Goal: Transaction & Acquisition: Purchase product/service

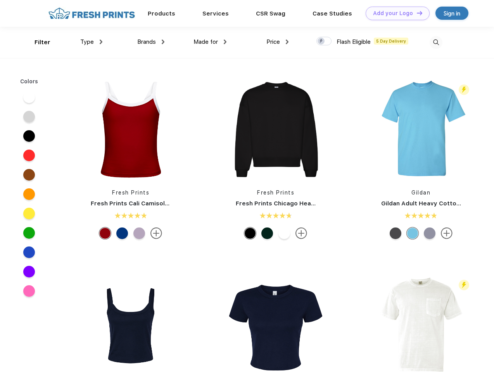
click at [395, 13] on link "Add your Logo Design Tool" at bounding box center [398, 14] width 64 height 14
click at [0, 0] on div "Design Tool" at bounding box center [0, 0] width 0 height 0
click at [416, 13] on link "Add your Logo Design Tool" at bounding box center [398, 14] width 64 height 14
click at [37, 42] on div "Filter" at bounding box center [43, 42] width 16 height 9
click at [92, 42] on span "Type" at bounding box center [87, 41] width 14 height 7
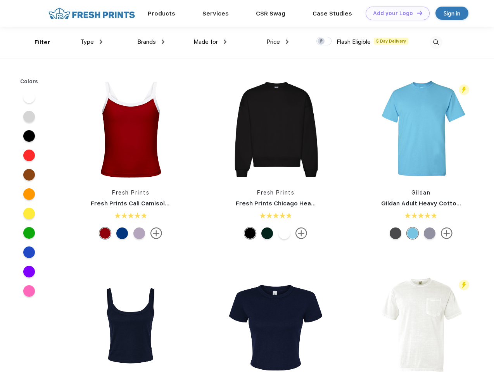
click at [151, 42] on span "Brands" at bounding box center [146, 41] width 19 height 7
click at [210, 42] on span "Made for" at bounding box center [205, 41] width 24 height 7
click at [278, 42] on span "Price" at bounding box center [273, 41] width 14 height 7
click at [324, 41] on div at bounding box center [323, 41] width 15 height 9
click at [321, 41] on input "checkbox" at bounding box center [318, 38] width 5 height 5
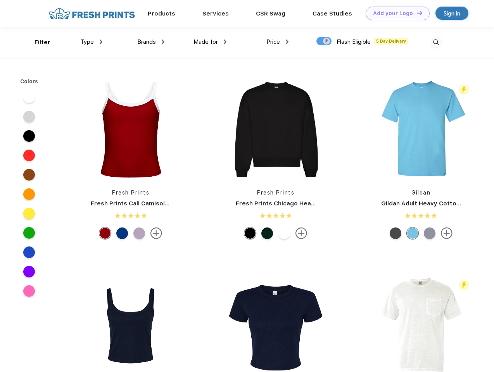
click at [436, 42] on img at bounding box center [436, 42] width 13 height 13
